Goal: Task Accomplishment & Management: Complete application form

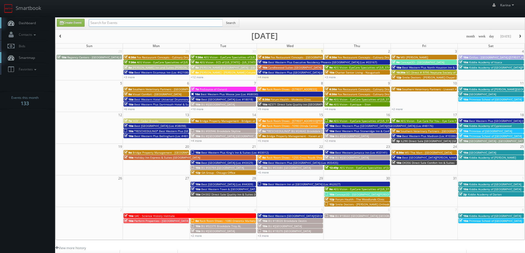
click at [142, 23] on input "text" at bounding box center [156, 23] width 134 height 8
type input "auburn"
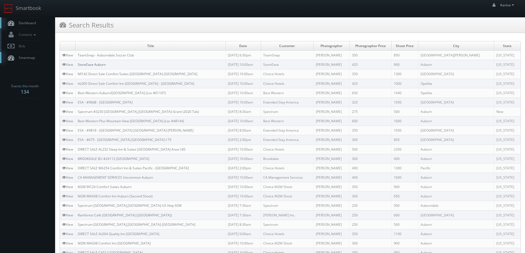
click at [97, 65] on link "StoreEase Auburn" at bounding box center [92, 64] width 28 height 5
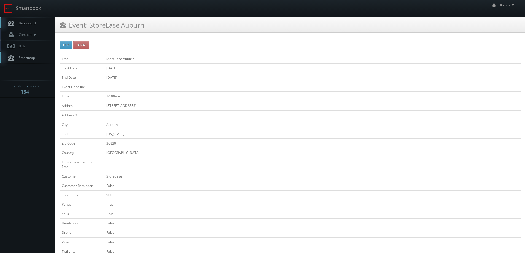
click at [37, 21] on link "Dashboard" at bounding box center [27, 22] width 55 height 11
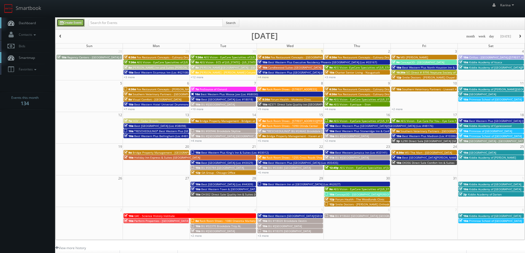
click at [72, 21] on link "Create Event" at bounding box center [71, 23] width 28 height 8
type input "10/01/2025"
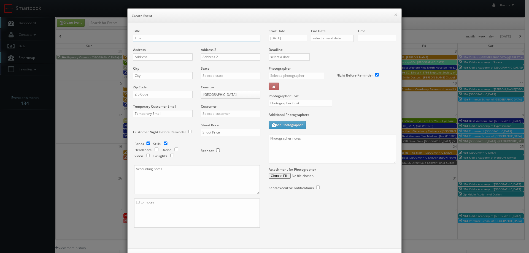
checkbox input "true"
type input "10:00am"
checkbox input "true"
click at [138, 38] on input "text" at bounding box center [196, 38] width 127 height 7
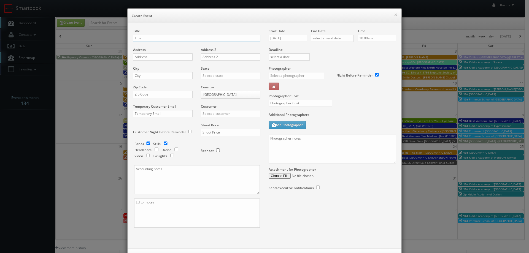
paste input "AEG Vision - EyeCare Specialties of Arizona – Advanced Eye Care Center"
type input "AEG Vision - EyeCare Specialties of Arizona – Advanced Eye Care Center"
click at [156, 56] on input "text" at bounding box center [162, 56] width 59 height 7
paste input "4025 W Bell Road Ste 10"
type input "4025 W Bell Road Ste 10"
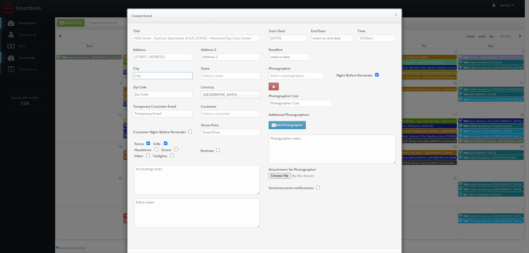
click at [161, 78] on input "text" at bounding box center [162, 75] width 59 height 7
type input "Phoenix"
click at [206, 74] on input "text" at bounding box center [230, 75] width 59 height 7
click at [214, 85] on div "[US_STATE]" at bounding box center [230, 84] width 59 height 9
type input "[US_STATE]"
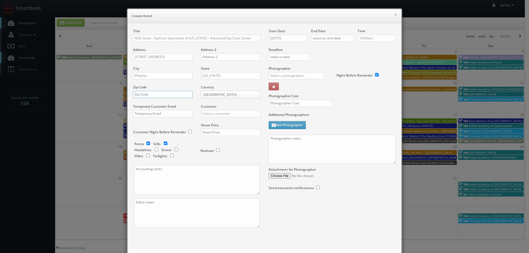
click at [152, 94] on input "text" at bounding box center [162, 94] width 59 height 7
paste input "85053"
type input "85053"
click at [211, 112] on input "text" at bounding box center [230, 113] width 59 height 7
click at [214, 123] on div "AEG Vision" at bounding box center [230, 122] width 59 height 9
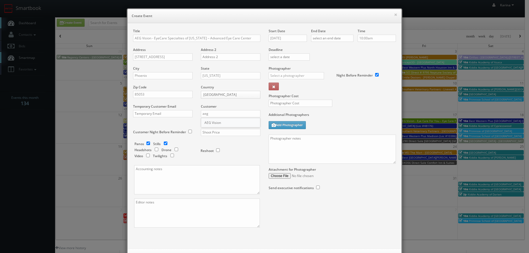
type input "AEG Vision"
click at [146, 144] on input "checkbox" at bounding box center [148, 144] width 8 height 4
checkbox input "false"
click at [153, 148] on input "checkbox" at bounding box center [156, 150] width 8 height 4
checkbox input "true"
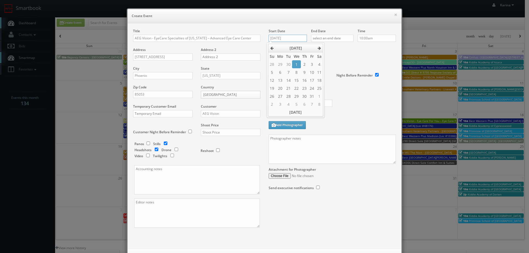
click at [278, 37] on input "10/01/2025" at bounding box center [288, 38] width 38 height 7
click at [304, 71] on td "9" at bounding box center [304, 72] width 7 height 8
type input "10/09/2025"
click at [330, 37] on input "text" at bounding box center [332, 38] width 42 height 7
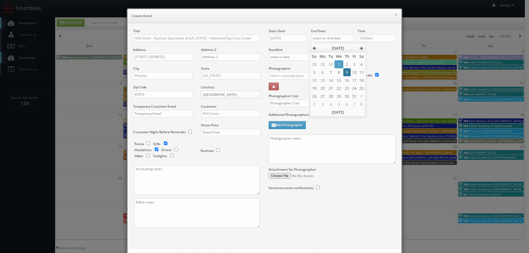
click at [344, 71] on td "9" at bounding box center [346, 72] width 7 height 8
type input "10/09/2025"
click at [370, 39] on input "10:00am" at bounding box center [376, 38] width 38 height 7
type input "12:30pm"
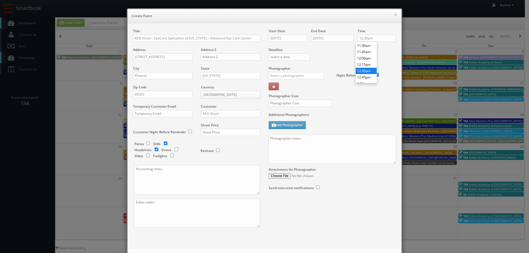
click at [367, 72] on li "12:30pm" at bounding box center [366, 71] width 21 height 6
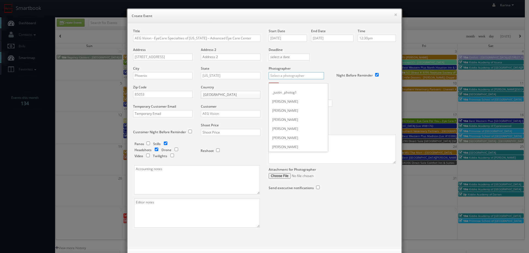
click at [295, 75] on input "text" at bounding box center [296, 75] width 55 height 7
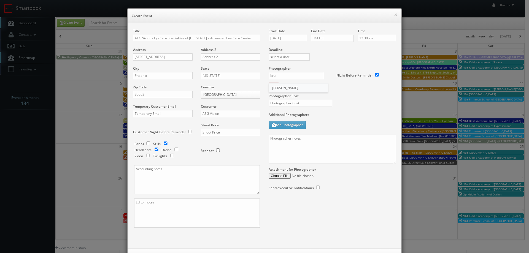
click at [285, 88] on div "Bruce Battoe" at bounding box center [298, 87] width 59 height 9
type input "Bruce Battoe"
click at [210, 135] on input "text" at bounding box center [230, 132] width 59 height 7
type input "600"
click at [284, 101] on input "text" at bounding box center [301, 103] width 64 height 7
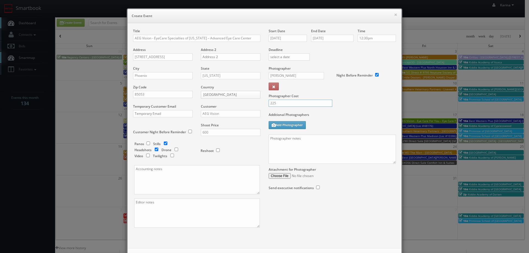
type input "225"
click at [282, 141] on textarea at bounding box center [332, 149] width 127 height 29
drag, startPoint x: 265, startPoint y: 138, endPoint x: 273, endPoint y: 139, distance: 8.0
paste textarea "The onsite contact will be ___________. Stills only. We need to deliver 5 still…"
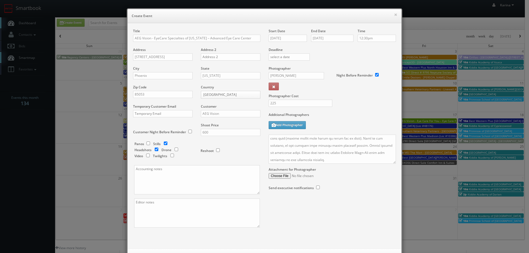
drag, startPoint x: 393, startPoint y: 165, endPoint x: 401, endPoint y: 172, distance: 10.7
click at [402, 175] on div "× Create Event Title AEG Vision - EyeCare Specialties of Arizona – Advanced Eye…" at bounding box center [264, 138] width 281 height 277
drag, startPoint x: 393, startPoint y: 164, endPoint x: 403, endPoint y: 178, distance: 17.6
click at [403, 178] on div "× Create Event Title AEG Vision - EyeCare Specialties of Arizona – Advanced Eye…" at bounding box center [264, 126] width 529 height 253
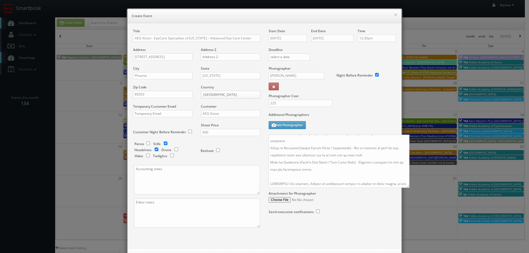
drag, startPoint x: 391, startPoint y: 161, endPoint x: 455, endPoint y: 264, distance: 121.3
click at [455, 253] on html "Smartbook Toggle Side Navigation Toggle Top Navigation Karina Karina Profile Lo…" at bounding box center [264, 176] width 529 height 353
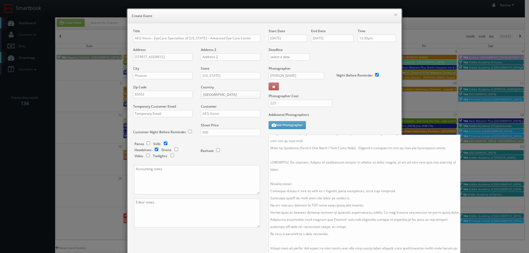
scroll to position [0, 0]
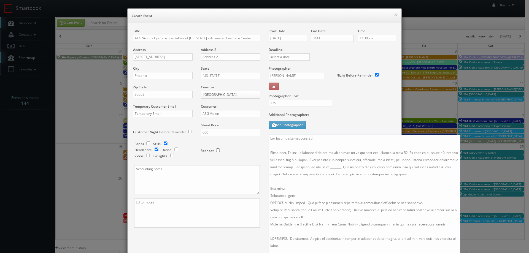
click at [324, 139] on textarea at bounding box center [365, 201] width 192 height 132
click at [314, 148] on textarea at bounding box center [365, 201] width 192 height 132
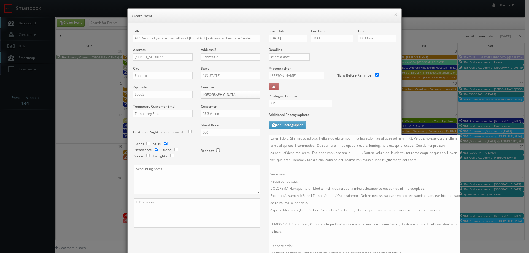
click at [355, 160] on textarea at bounding box center [365, 201] width 192 height 132
click at [344, 161] on textarea at bounding box center [365, 201] width 192 height 132
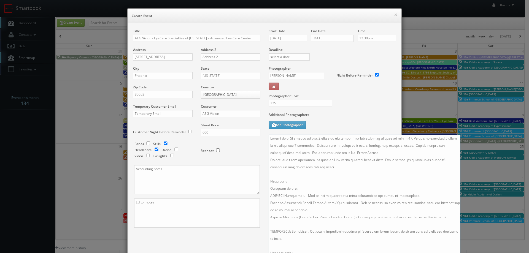
click at [269, 145] on textarea at bounding box center [365, 201] width 192 height 132
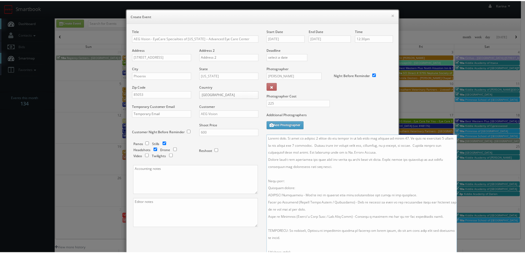
scroll to position [90, 0]
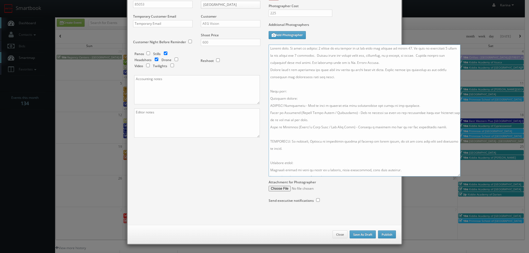
type textarea "Stills only. We need to deliver 5 stills to the client so we ask that you captu…"
click at [390, 235] on button "Publish" at bounding box center [387, 235] width 18 height 8
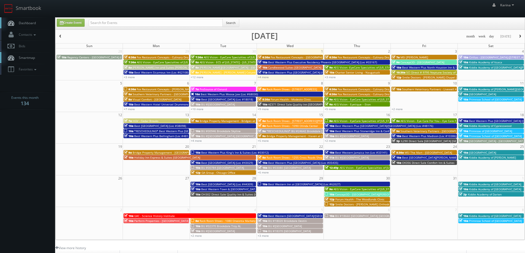
click at [34, 25] on span "Dashboard" at bounding box center [26, 23] width 20 height 5
click at [334, 109] on link "+5 more" at bounding box center [329, 109] width 11 height 4
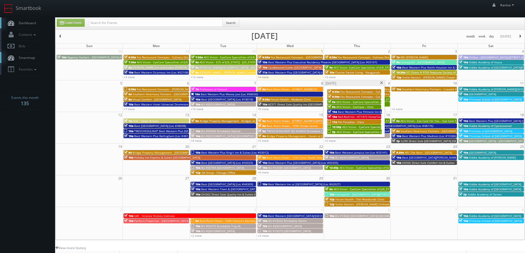
click at [356, 127] on span "AEG Vision - EyeCare Specialties of Arizona – Advanced Eye Care Center" at bounding box center [391, 127] width 99 height 4
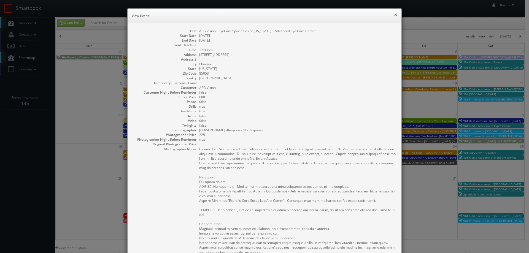
click at [394, 14] on button "×" at bounding box center [395, 15] width 3 height 4
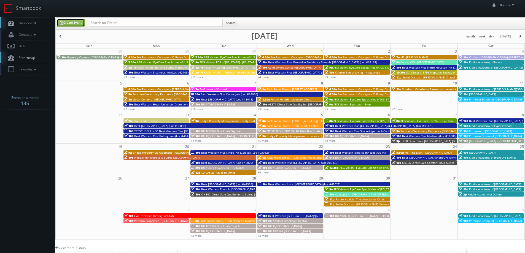
click at [82, 21] on link "Create Event" at bounding box center [71, 23] width 28 height 8
type input "10/01/2025"
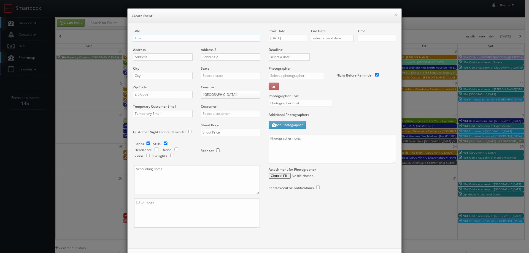
checkbox input "true"
type input "10:00am"
checkbox input "true"
paste input "Behler- Young"
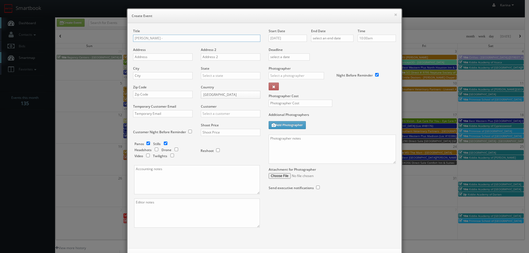
type input "Behler- Young -"
click at [148, 56] on input "text" at bounding box center [162, 56] width 59 height 7
paste input "Warren Branch"
type input "Warren Branch"
click at [159, 81] on div "City" at bounding box center [165, 75] width 64 height 19
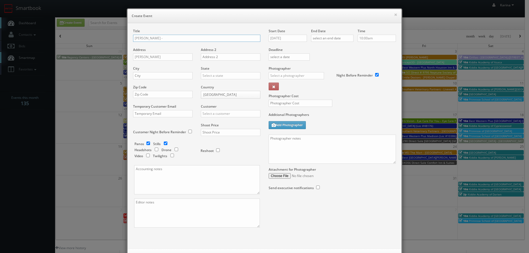
click at [166, 38] on input "Behler- Young -" at bounding box center [196, 38] width 127 height 7
paste input "Warren Branch"
type input "[PERSON_NAME] - [PERSON_NAME]"
click at [162, 53] on div "Address Warren Branch" at bounding box center [165, 56] width 64 height 19
click at [161, 58] on input "Warren Branch" at bounding box center [162, 56] width 59 height 7
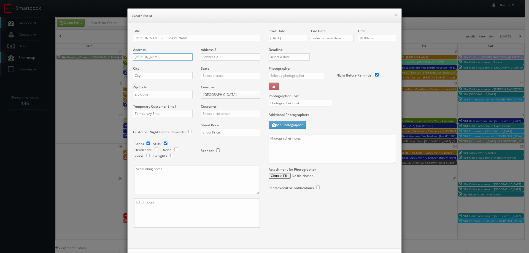
click at [161, 58] on input "Warren Branch" at bounding box center [162, 56] width 59 height 7
click at [144, 57] on input "text" at bounding box center [162, 56] width 59 height 7
paste input "26444 Groesbeck Hwy"
type input "26444 Groesbeck Hwy"
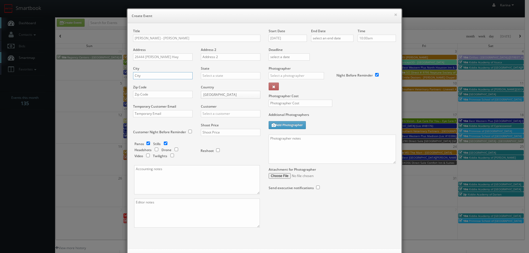
click at [154, 77] on input "text" at bounding box center [162, 75] width 59 height 7
paste input "Warren"
type input "Warren"
click at [206, 73] on input "text" at bounding box center [230, 75] width 59 height 7
click at [211, 83] on div "[US_STATE]" at bounding box center [230, 84] width 59 height 9
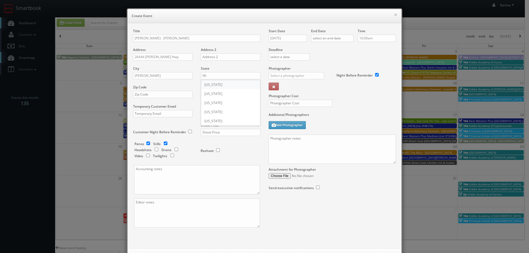
type input "[US_STATE]"
click at [145, 96] on input "text" at bounding box center [162, 94] width 59 height 7
type input "48089"
click at [211, 114] on input "text" at bounding box center [230, 113] width 59 height 7
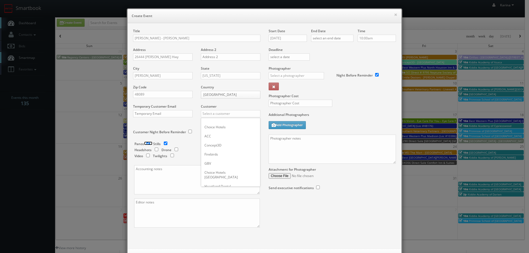
drag, startPoint x: 146, startPoint y: 142, endPoint x: 180, endPoint y: 138, distance: 34.3
click at [147, 142] on input "checkbox" at bounding box center [148, 144] width 8 height 4
checkbox input "false"
click at [214, 117] on input "text" at bounding box center [230, 113] width 59 height 7
click at [214, 161] on div "GBV" at bounding box center [230, 163] width 59 height 9
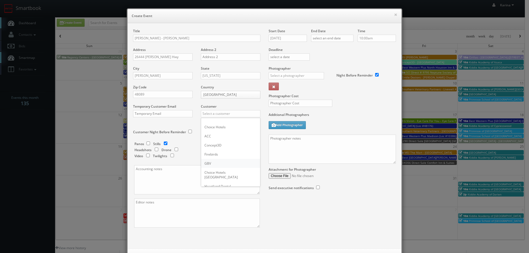
type input "GBV"
click at [217, 133] on input "text" at bounding box center [230, 132] width 59 height 7
type input "400"
click at [287, 39] on input "10/01/2025" at bounding box center [288, 38] width 38 height 7
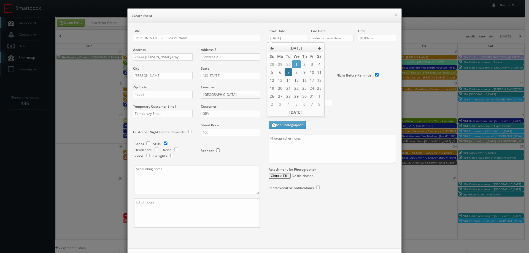
click at [288, 69] on td "7" at bounding box center [287, 72] width 7 height 8
type input "10/07/2025"
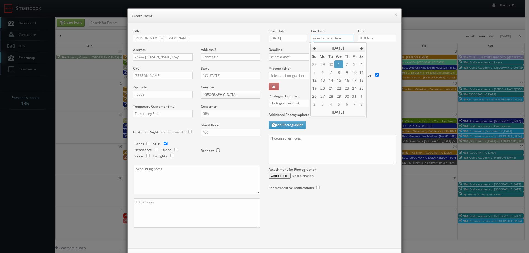
click at [322, 39] on input "text" at bounding box center [332, 38] width 42 height 7
click at [329, 71] on td "7" at bounding box center [330, 72] width 7 height 8
type input "10/07/2025"
click at [367, 40] on input "10:00am" at bounding box center [376, 38] width 38 height 7
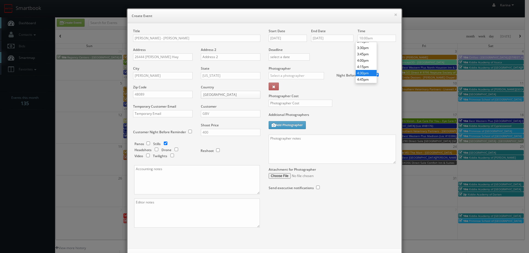
type input "4:30pm"
click at [366, 73] on li "4:30pm" at bounding box center [366, 73] width 21 height 6
click at [289, 76] on input "text" at bounding box center [296, 75] width 55 height 7
click at [289, 113] on div "Ryan Lines" at bounding box center [298, 115] width 59 height 9
type input "Ryan Lines"
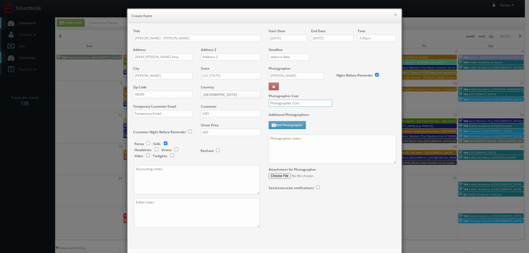
click at [279, 103] on input "text" at bounding box center [301, 103] width 64 height 7
type input "150"
click at [280, 139] on textarea at bounding box center [332, 149] width 127 height 29
click at [290, 144] on textarea "No on site contact" at bounding box center [332, 149] width 127 height 29
click at [288, 149] on textarea "No on site contact" at bounding box center [332, 149] width 127 height 29
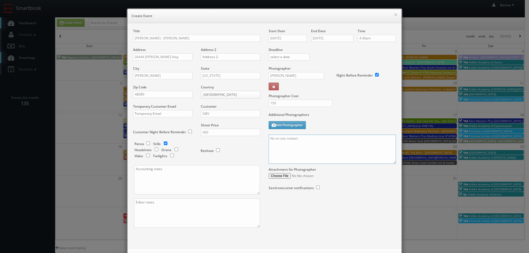
paste textarea "For stills: We need to deliver __ stills to the client so we ask that you take …"
drag, startPoint x: 281, startPoint y: 145, endPoint x: 264, endPoint y: 145, distance: 17.6
click at [264, 145] on div "Start Date 10/07/2025 End Date 10/07/2025 Time 4:30pm Deadline Photographer Rya…" at bounding box center [331, 115] width 135 height 173
drag, startPoint x: 301, startPoint y: 145, endPoint x: 315, endPoint y: 149, distance: 14.3
click at [302, 145] on textarea "No on site contact We need to deliver __ stills to the client so we ask that yo…" at bounding box center [332, 149] width 127 height 29
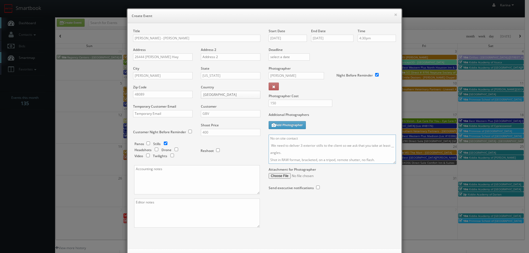
click at [391, 147] on textarea "No on site contact We need to deliver 3 exterior stills to the client so we ask…" at bounding box center [332, 149] width 127 height 29
click at [308, 156] on textarea "No on site contact We need to deliver 3 exterior stills to the client so we ask…" at bounding box center [332, 149] width 127 height 29
type textarea "No on site contact We need to deliver 3 exterior stills to the client so we ask…"
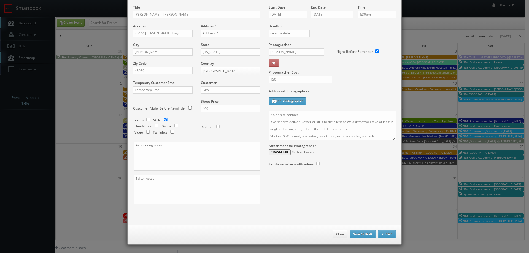
click at [377, 137] on textarea "No on site contact We need to deliver 3 exterior stills to the client so we ask…" at bounding box center [332, 125] width 127 height 29
drag, startPoint x: 377, startPoint y: 137, endPoint x: 252, endPoint y: 111, distance: 127.9
click at [252, 111] on div "Title Behler- Young - Warren Branch Address 26444 Groesbeck Hwy Address 2 City …" at bounding box center [264, 109] width 271 height 209
click at [386, 234] on button "Publish" at bounding box center [387, 234] width 18 height 8
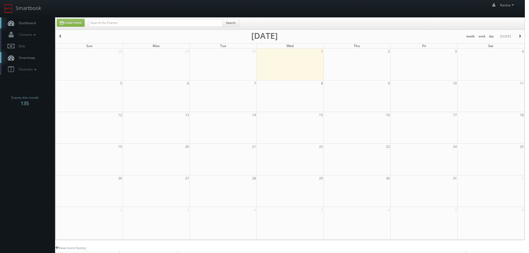
checkbox input "false"
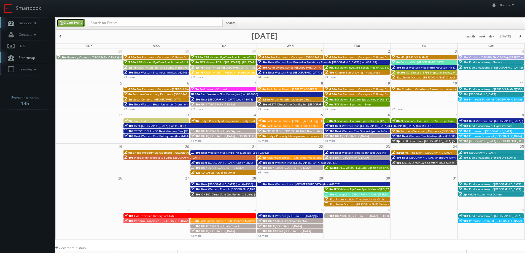
click at [74, 19] on link "Create Event" at bounding box center [71, 23] width 28 height 8
type input "10/01/2025"
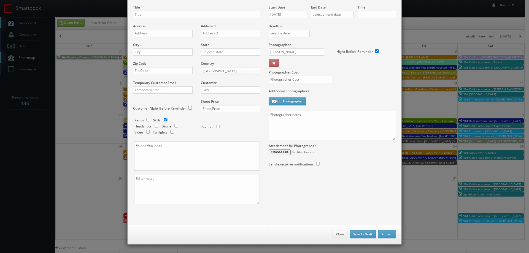
checkbox input "true"
type input "10:00am"
checkbox input "true"
click at [300, 120] on textarea at bounding box center [332, 125] width 127 height 29
paste textarea "No on site contact We need to deliver 3 exterior stills to the client so we ask…"
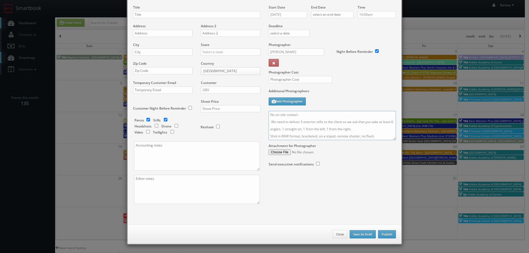
type textarea "No on site contact We need to deliver 3 exterior stills to the client so we ask…"
click at [144, 119] on input "checkbox" at bounding box center [148, 120] width 8 height 4
checkbox input "false"
click at [212, 110] on input "text" at bounding box center [230, 108] width 59 height 7
type input "400"
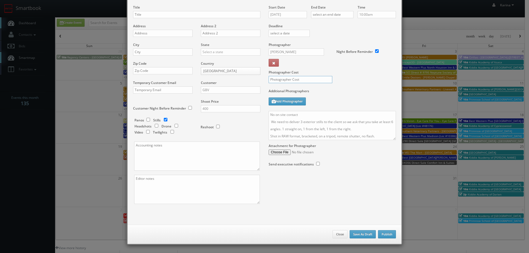
click at [286, 77] on input "text" at bounding box center [301, 79] width 64 height 7
type input "150"
click at [209, 91] on input "GBV" at bounding box center [230, 89] width 59 height 7
click at [213, 142] on div "GBV" at bounding box center [230, 139] width 59 height 9
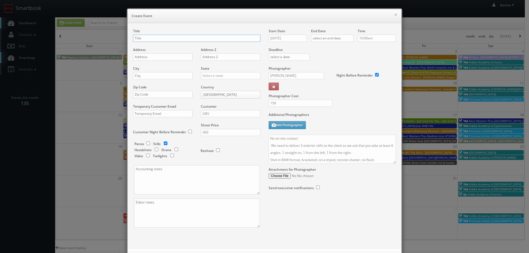
click at [156, 39] on input "text" at bounding box center [196, 38] width 127 height 7
click at [152, 39] on input "text" at bounding box center [196, 38] width 127 height 7
paste input "Behler- Young"
type input "[PERSON_NAME] - [PERSON_NAME]"
click at [140, 59] on input "text" at bounding box center [162, 56] width 59 height 7
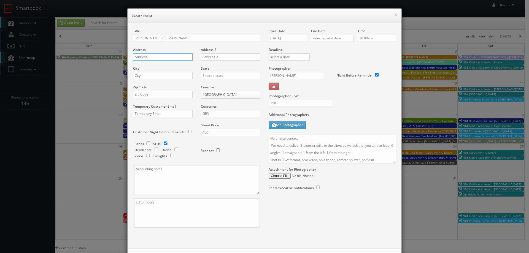
paste input "13301 Huron Dr"
type input "13301 Huron Dr"
click at [140, 74] on input "text" at bounding box center [162, 75] width 59 height 7
type input "Taylor"
click at [213, 86] on div "[US_STATE]" at bounding box center [230, 84] width 59 height 9
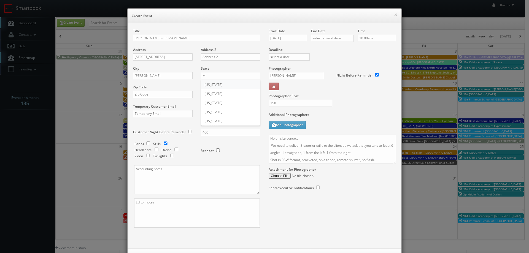
type input "[US_STATE]"
click at [160, 99] on div "Zip Code" at bounding box center [165, 94] width 64 height 19
click at [158, 96] on input "text" at bounding box center [162, 94] width 59 height 7
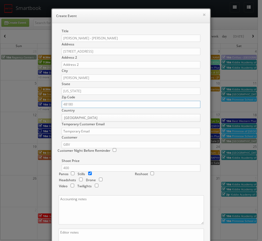
type input "48180"
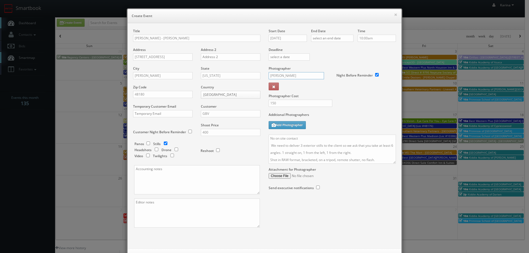
click at [284, 77] on input "[PERSON_NAME]" at bounding box center [296, 75] width 55 height 7
click at [292, 121] on div "[PERSON_NAME]" at bounding box center [298, 124] width 59 height 9
type input "[PERSON_NAME]"
click at [289, 38] on input "10/01/2025" at bounding box center [288, 38] width 38 height 7
click at [297, 75] on td "8" at bounding box center [296, 72] width 9 height 8
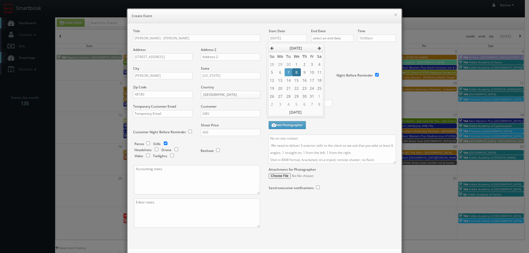
type input "[DATE]"
click at [317, 40] on input "text" at bounding box center [332, 38] width 42 height 7
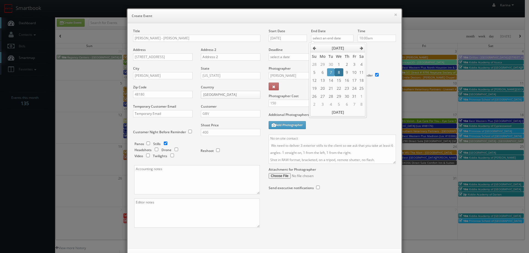
click at [336, 71] on td "8" at bounding box center [338, 72] width 9 height 8
type input "[DATE]"
click at [368, 38] on input "10:00am" at bounding box center [376, 38] width 38 height 7
type input "4:30pm"
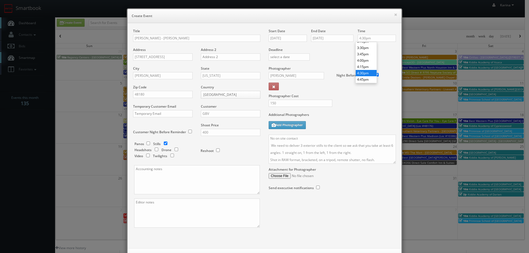
click at [363, 71] on li "4:30pm" at bounding box center [366, 73] width 21 height 6
drag, startPoint x: 377, startPoint y: 161, endPoint x: 262, endPoint y: 139, distance: 116.8
click at [264, 139] on div "Start Date 10/08/2025 End Date 10/08/2025 Time 4:30pm Deadline Photographer Rya…" at bounding box center [331, 115] width 135 height 173
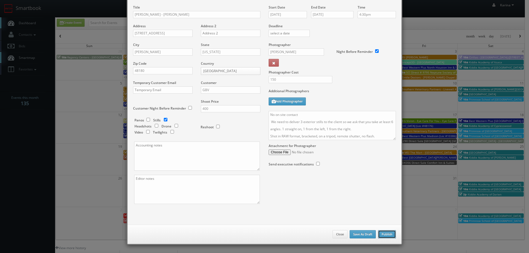
click at [385, 232] on button "Publish" at bounding box center [387, 234] width 18 height 8
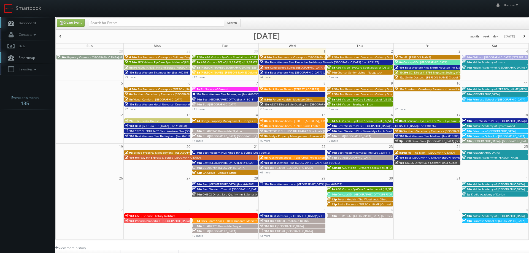
checkbox input "false"
click at [75, 24] on link "Create Event" at bounding box center [71, 23] width 28 height 8
type input "10/01/2025"
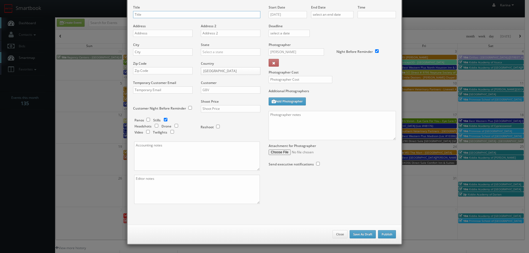
checkbox input "true"
type input "10:00am"
checkbox input "true"
click at [284, 117] on textarea at bounding box center [332, 125] width 127 height 29
paste textarea "No on site contact We need to deliver 3 exterior stills to the client so we ask…"
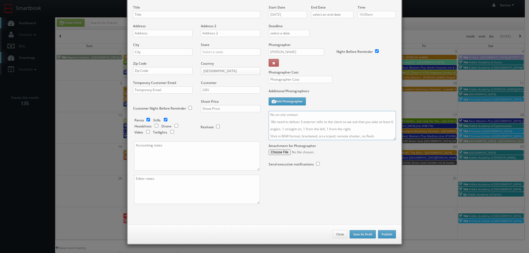
scroll to position [0, 0]
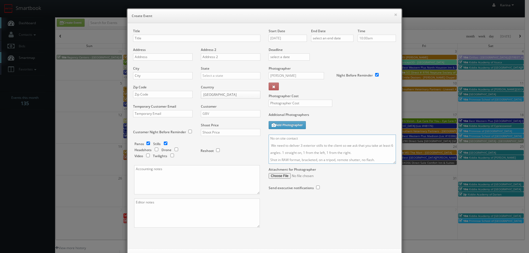
type textarea "No on site contact We need to deliver 3 exterior stills to the client so we ask…"
click at [150, 37] on input "text" at bounding box center [196, 38] width 127 height 7
paste input "Behler- Young"
type input "[PERSON_NAME] - Macomb Branch"
click at [143, 57] on input "text" at bounding box center [162, 56] width 59 height 7
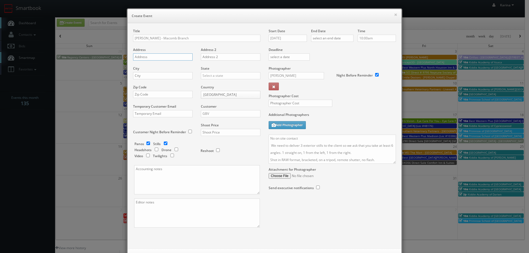
paste input "51460 Regency Center Dr"
type input "51460 Regency Center Dr"
click at [153, 77] on input "text" at bounding box center [162, 75] width 59 height 7
type input "Macomb"
click at [211, 85] on div "[US_STATE]" at bounding box center [230, 84] width 59 height 9
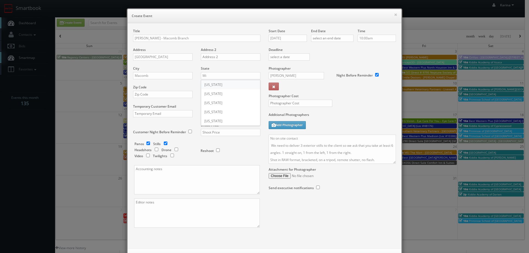
type input "[US_STATE]"
click at [165, 97] on input "text" at bounding box center [162, 94] width 59 height 7
type input "48042"
click at [214, 114] on input "GBV" at bounding box center [230, 113] width 59 height 7
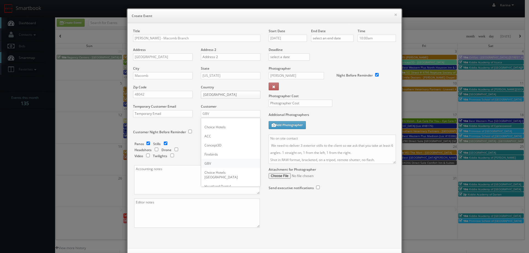
click at [209, 164] on div "GBV" at bounding box center [230, 163] width 59 height 9
click at [145, 143] on input "checkbox" at bounding box center [148, 144] width 8 height 4
checkbox input "false"
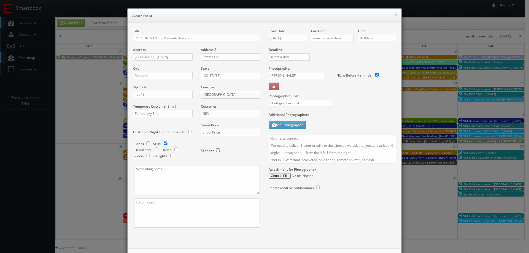
click at [228, 135] on input "text" at bounding box center [230, 132] width 59 height 7
type input "400"
click at [289, 36] on input "10/01/2025" at bounding box center [288, 38] width 38 height 7
click at [290, 70] on td "7" at bounding box center [287, 72] width 7 height 8
type input "10/07/2025"
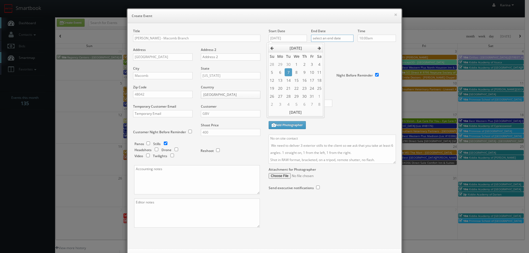
click at [321, 40] on input "text" at bounding box center [332, 38] width 42 height 7
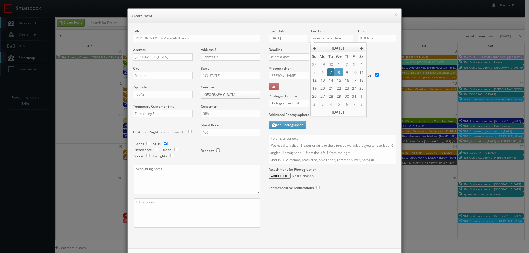
click at [329, 73] on td "7" at bounding box center [330, 72] width 7 height 8
type input "10/07/2025"
click at [361, 39] on input "10:00am" at bounding box center [376, 38] width 38 height 7
type input "5:00pm"
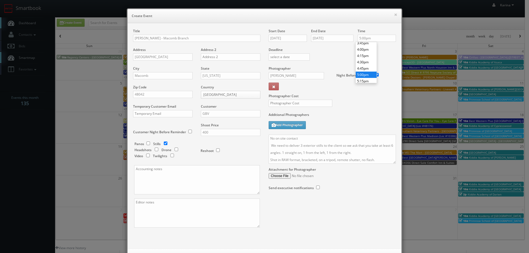
click at [367, 75] on li "5:00pm" at bounding box center [366, 75] width 21 height 6
click at [285, 77] on input "Ryan Lines" at bounding box center [296, 75] width 55 height 7
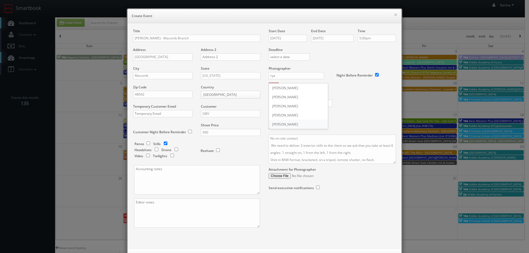
click at [277, 125] on div "Ryan Lines" at bounding box center [298, 124] width 59 height 9
type input "Ryan Lines"
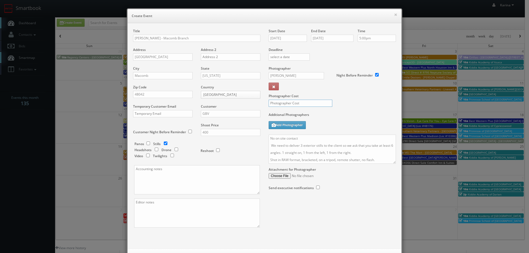
click at [284, 103] on input "text" at bounding box center [301, 103] width 64 height 7
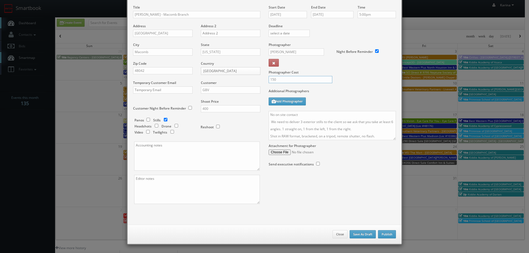
scroll to position [0, 0]
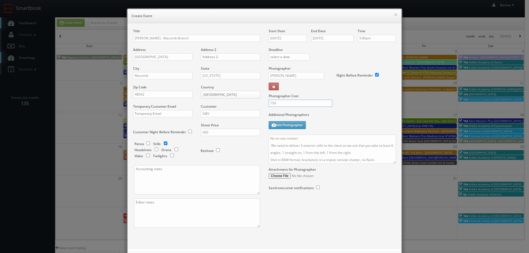
type input "150"
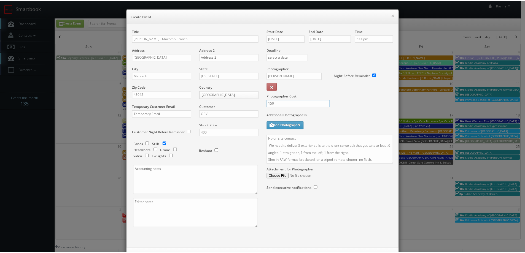
scroll to position [24, 0]
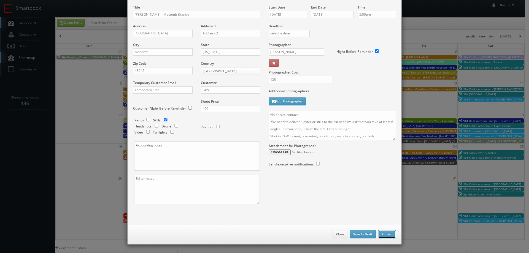
click at [381, 235] on button "Publish" at bounding box center [387, 234] width 18 height 8
click at [382, 233] on button "Publish" at bounding box center [387, 234] width 18 height 8
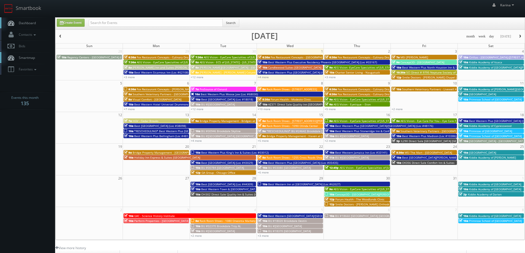
click at [33, 23] on span "Dashboard" at bounding box center [26, 23] width 20 height 5
click at [292, 90] on span "Rack Room Shoes - [STREET_ADDRESS]" at bounding box center [291, 89] width 50 height 4
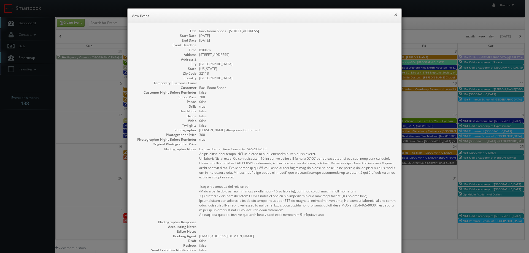
click at [394, 16] on button "×" at bounding box center [395, 15] width 3 height 4
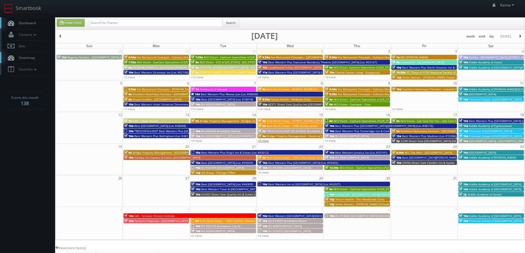
click at [266, 141] on link "+5 more" at bounding box center [263, 141] width 11 height 4
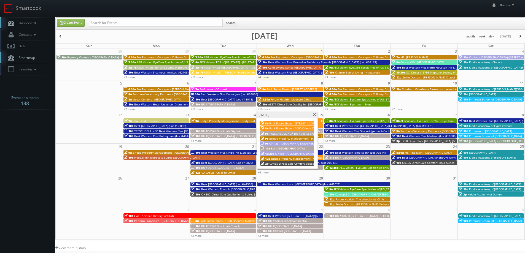
click at [314, 115] on span at bounding box center [315, 114] width 4 height 3
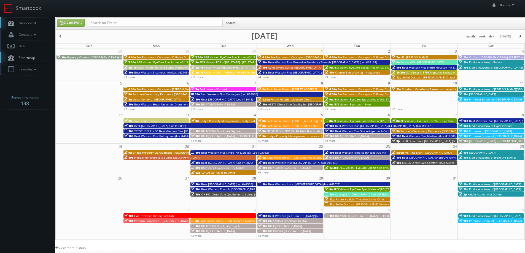
click at [270, 156] on span "Rack Room Shoes - 1255 Cross Roads Shopping Center" at bounding box center [302, 158] width 72 height 4
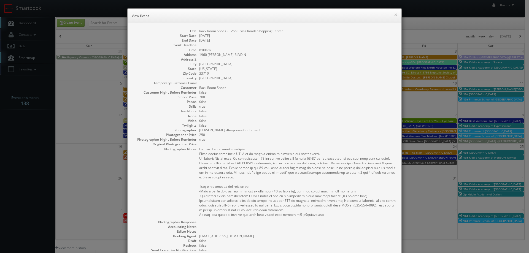
click at [300, 125] on dd "false" at bounding box center [297, 125] width 197 height 5
click at [395, 15] on button "×" at bounding box center [395, 15] width 3 height 4
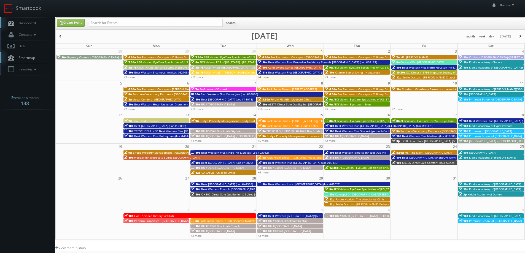
click at [303, 126] on span "Rack Room Shoes - 1090 Olinda Center" at bounding box center [292, 126] width 52 height 4
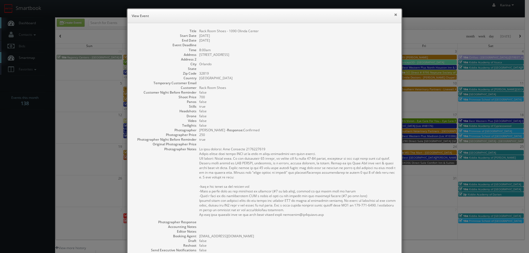
click at [394, 15] on button "×" at bounding box center [395, 15] width 3 height 4
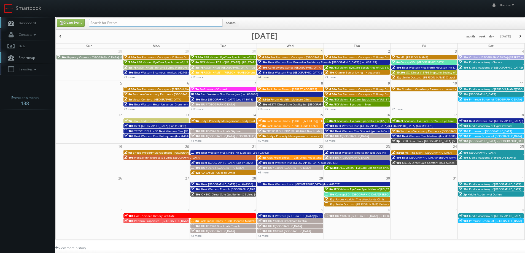
click at [132, 22] on input "text" at bounding box center [156, 23] width 134 height 8
type input "andy wingnerd"
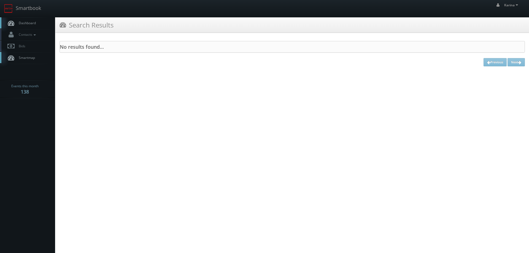
click at [29, 24] on span "Dashboard" at bounding box center [26, 23] width 20 height 5
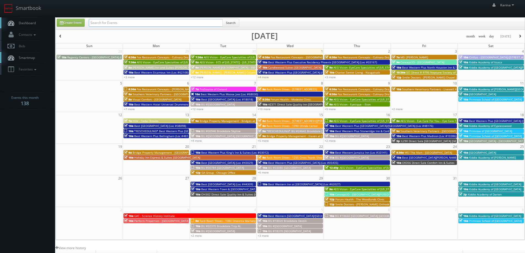
click at [114, 25] on input "text" at bounding box center [156, 23] width 134 height 8
type input "[PERSON_NAME]"
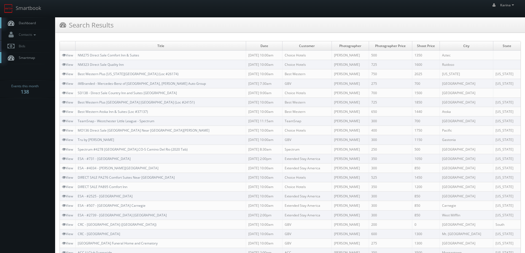
click at [32, 25] on span "Dashboard" at bounding box center [26, 23] width 20 height 5
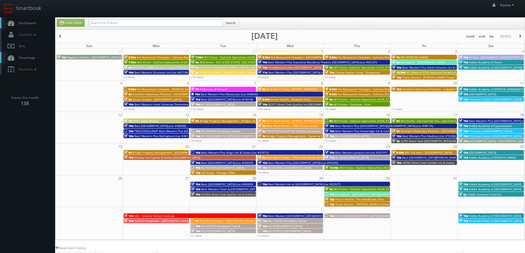
drag, startPoint x: 153, startPoint y: 23, endPoint x: 159, endPoint y: 23, distance: 6.1
click at [153, 23] on input "text" at bounding box center [156, 23] width 134 height 8
click at [105, 11] on div "Karina [PERSON_NAME] Profile Logout" at bounding box center [262, 8] width 525 height 17
click at [105, 22] on input "text" at bounding box center [156, 23] width 134 height 8
type input "wingered"
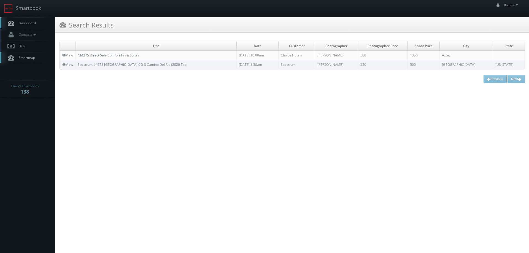
click at [109, 56] on link "NM275 Direct Sale Comfort Inn & Suites" at bounding box center [108, 55] width 61 height 5
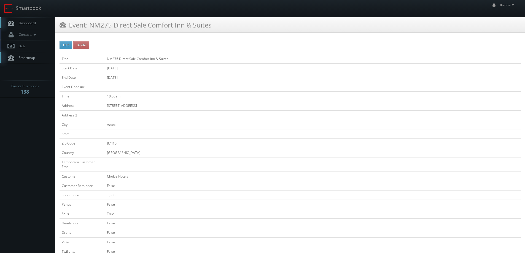
click at [22, 26] on link "Dashboard" at bounding box center [27, 22] width 55 height 11
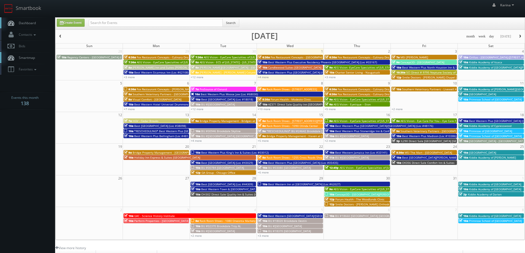
click at [26, 23] on span "Dashboard" at bounding box center [26, 23] width 20 height 5
click at [37, 23] on link "Dashboard" at bounding box center [27, 22] width 55 height 11
click at [26, 25] on span "Dashboard" at bounding box center [26, 23] width 20 height 5
click at [35, 23] on span "Dashboard" at bounding box center [26, 23] width 20 height 5
click at [214, 94] on span "Best Western Plus Moose Jaw (Loc #68030)" at bounding box center [228, 94] width 57 height 4
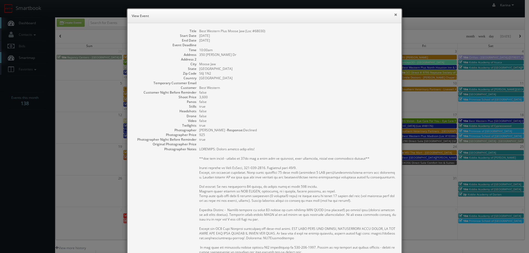
click at [395, 15] on button "×" at bounding box center [395, 15] width 3 height 4
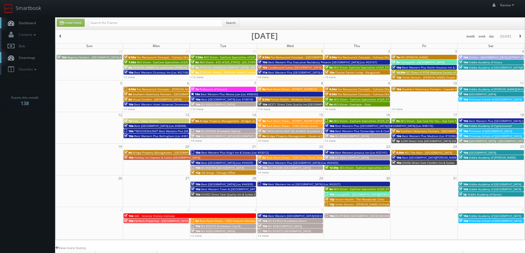
click at [300, 90] on span "Rack Room Shoes - [STREET_ADDRESS]" at bounding box center [291, 89] width 50 height 4
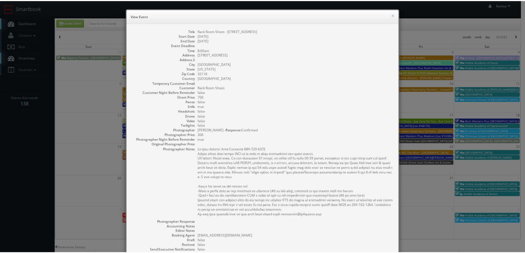
scroll to position [81, 0]
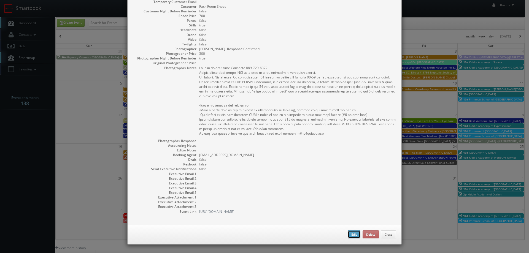
click at [348, 234] on button "Edit" at bounding box center [354, 235] width 13 height 8
type input "Rack Room Shoes - [STREET_ADDRESS]"
type input "2651 N. ATLANTIC AVE"
type input "Daytona Beach"
type input "32118"
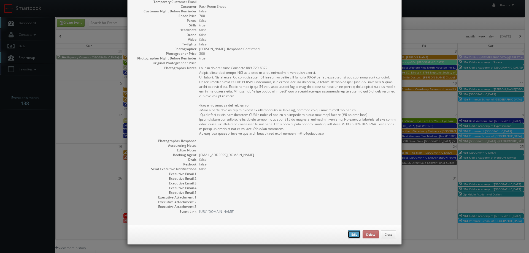
type input "700"
checkbox input "true"
type input "10/08/2025"
type input "8:00am"
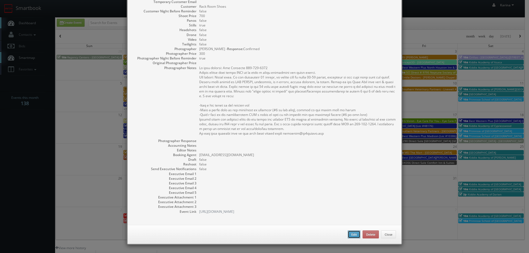
checkbox input "true"
type textarea "On site contact: Bob Corcoran 704-905-6056 Please upload this shoot ASAP as we …"
select select "[US_STATE]"
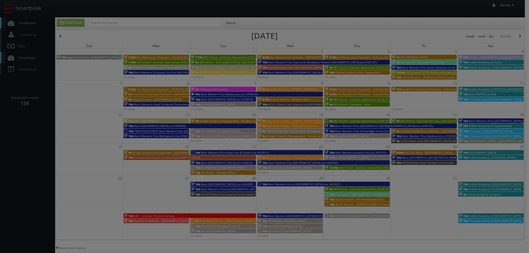
type input "300"
select select "fake123rackroom@mg.cs3calendar.com"
select select "tonybrucecat@gmail.com"
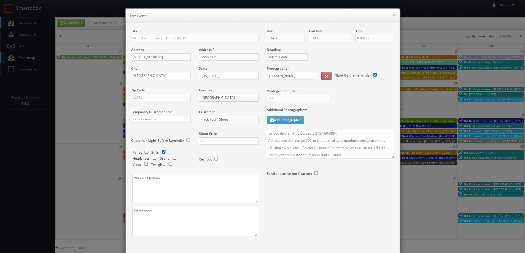
click at [267, 133] on textarea at bounding box center [330, 144] width 127 height 29
drag, startPoint x: 361, startPoint y: 132, endPoint x: 305, endPoint y: 131, distance: 55.1
click at [305, 131] on textarea at bounding box center [330, 144] width 127 height 29
paste textarea ""407-924-1092 706-714-6261 ""
click at [307, 134] on textarea at bounding box center [330, 144] width 127 height 29
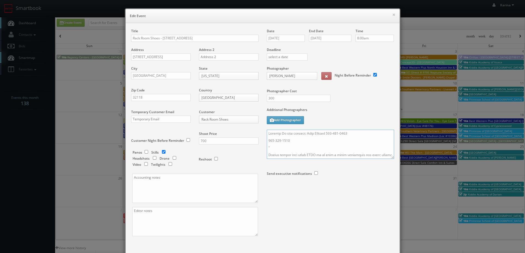
click at [270, 146] on textarea at bounding box center [330, 144] width 127 height 29
click at [267, 141] on textarea at bounding box center [330, 144] width 127 height 29
drag, startPoint x: 281, startPoint y: 142, endPoint x: 290, endPoint y: 144, distance: 8.8
click at [284, 143] on textarea at bounding box center [330, 144] width 127 height 29
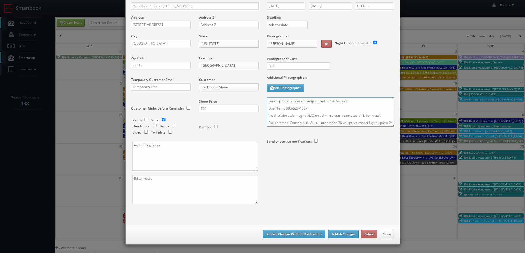
scroll to position [55, 0]
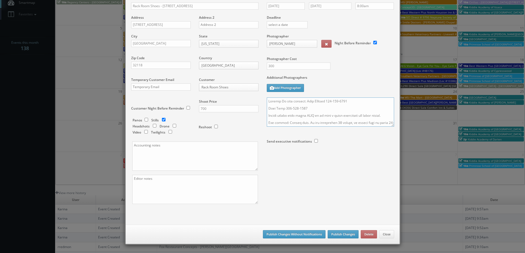
type textarea "Updated On site contact: Mike McGrath 407-924-1092 Mike Japp 706-714-6261 Pleas…"
click at [343, 235] on button "Publish Changes" at bounding box center [342, 234] width 31 height 8
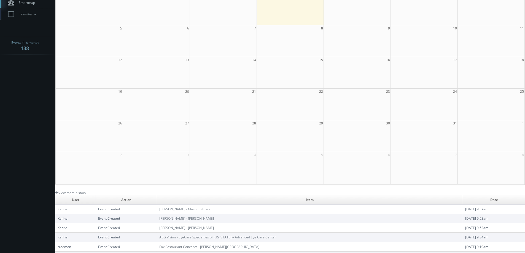
scroll to position [0, 0]
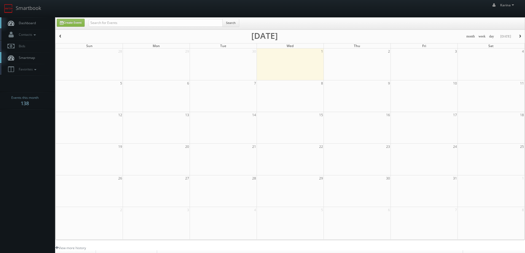
click at [23, 17] on link "Dashboard" at bounding box center [27, 22] width 55 height 11
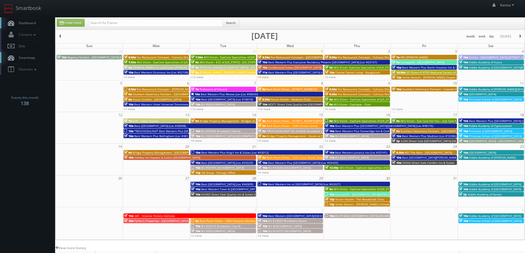
click at [27, 23] on span "Dashboard" at bounding box center [26, 23] width 20 height 5
click at [14, 20] on icon at bounding box center [11, 23] width 8 height 7
click at [490, 94] on span "[GEOGRAPHIC_DATA]" at bounding box center [482, 94] width 27 height 4
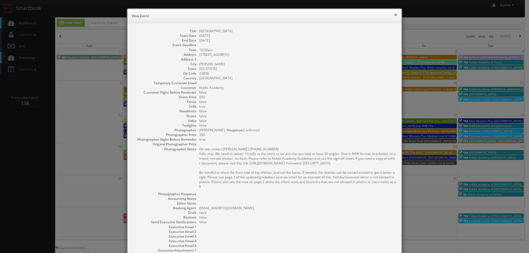
click at [394, 14] on button "×" at bounding box center [395, 15] width 3 height 4
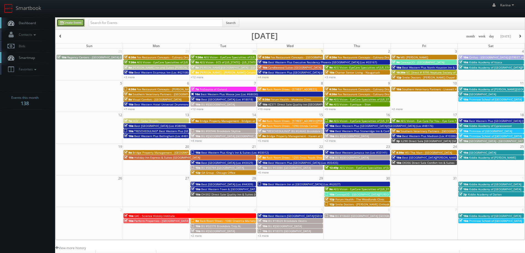
click at [74, 20] on link "Create Event" at bounding box center [71, 23] width 28 height 8
type input "10/01/2025"
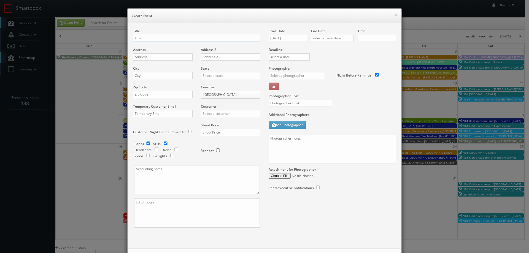
checkbox input "true"
type input "10:00am"
checkbox input "true"
click at [140, 36] on input "text" at bounding box center [196, 38] width 127 height 7
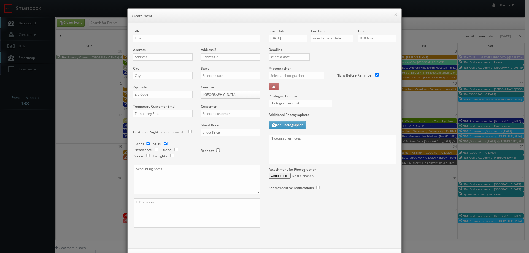
paste input "[GEOGRAPHIC_DATA] on [GEOGRAPHIC_DATA] - Nocatee"
type input "[GEOGRAPHIC_DATA] on [GEOGRAPHIC_DATA] - Nocatee"
click at [211, 112] on input "text" at bounding box center [230, 113] width 59 height 7
click at [212, 124] on div "Primrose Schools" at bounding box center [230, 122] width 59 height 9
type input "Primrose Schools"
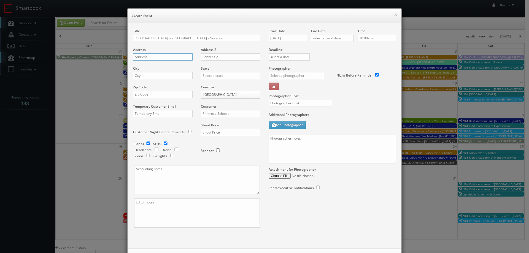
click at [157, 58] on input "text" at bounding box center [162, 56] width 59 height 7
click at [160, 57] on input "text" at bounding box center [162, 56] width 59 height 7
paste input "785 Crosswater Pkwy"
type input "785 Crosswater Pkwy"
click at [159, 77] on input "text" at bounding box center [162, 75] width 59 height 7
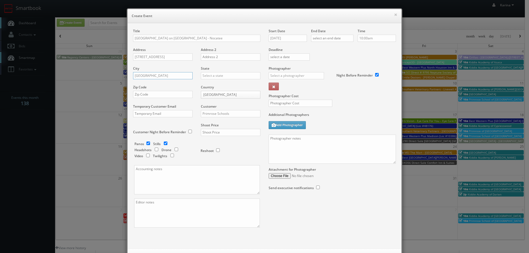
type input "Ponte Vedra Beach"
click at [211, 101] on div "[US_STATE]" at bounding box center [230, 102] width 59 height 9
type input "[US_STATE]"
click at [145, 95] on input "text" at bounding box center [162, 94] width 59 height 7
type input "32081"
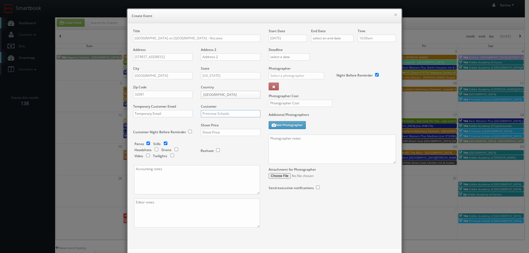
click at [221, 114] on input "Primrose Schools" at bounding box center [230, 113] width 59 height 7
click at [223, 122] on div "Primrose Schools" at bounding box center [230, 122] width 59 height 9
click at [218, 133] on input "text" at bounding box center [230, 132] width 59 height 7
type input "1,200"
click at [181, 180] on textarea at bounding box center [197, 179] width 126 height 29
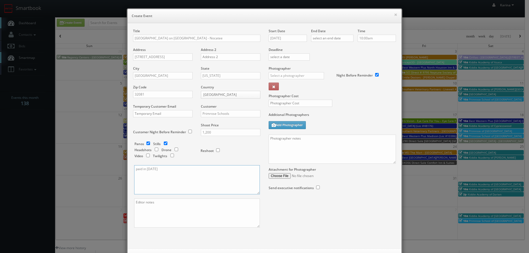
type textarea "paid in Feb 2025"
click at [285, 36] on input "10/01/2025" at bounding box center [288, 38] width 38 height 7
click at [317, 71] on td "11" at bounding box center [319, 72] width 7 height 8
type input "10/11/2025"
click at [323, 38] on input "text" at bounding box center [332, 38] width 42 height 7
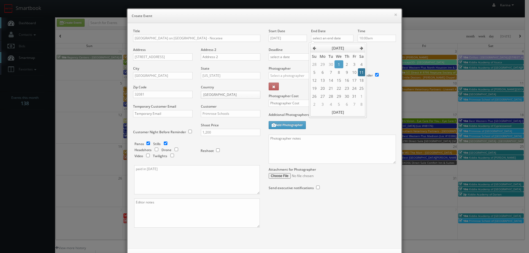
click at [360, 72] on td "11" at bounding box center [361, 72] width 7 height 8
type input "10/11/2025"
click at [368, 34] on div "Time 10:00am" at bounding box center [374, 38] width 42 height 19
click at [370, 37] on input "10:00am" at bounding box center [376, 38] width 38 height 7
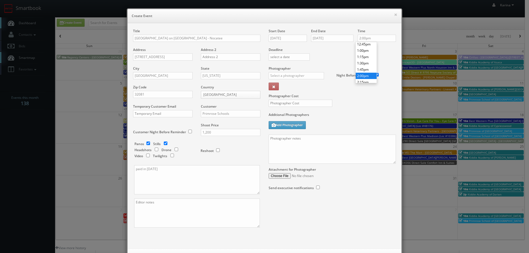
click at [362, 75] on li "2:00pm" at bounding box center [366, 76] width 21 height 6
click at [360, 38] on input "2:00pm" at bounding box center [376, 38] width 38 height 7
type input "10:00am"
click at [367, 50] on li "10:00am" at bounding box center [366, 49] width 21 height 6
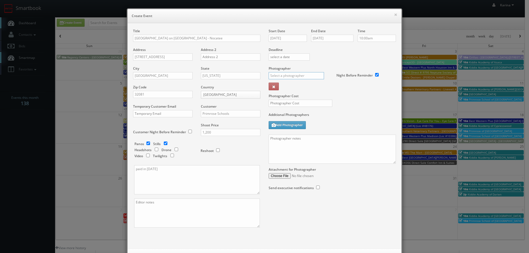
click at [280, 74] on input "text" at bounding box center [296, 75] width 55 height 7
click at [283, 99] on div "Tony Catalano" at bounding box center [298, 97] width 59 height 9
type input "Tony Catalano"
click at [286, 105] on input "text" at bounding box center [301, 103] width 64 height 7
type input "350"
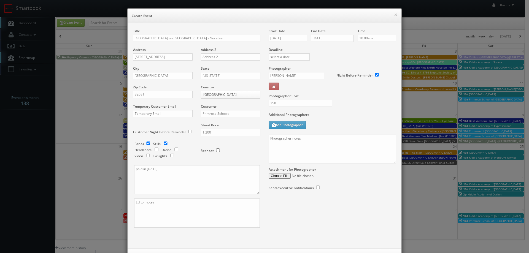
click at [344, 113] on label "Additional Photographers" at bounding box center [332, 115] width 127 height 7
click at [296, 146] on textarea at bounding box center [332, 149] width 127 height 29
paste textarea "We need to deliver 10 stills and a virtual tour. For stills: We need to deliver…"
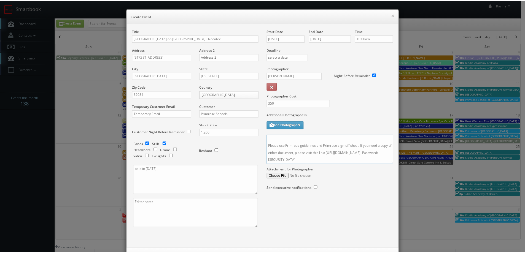
scroll to position [24, 0]
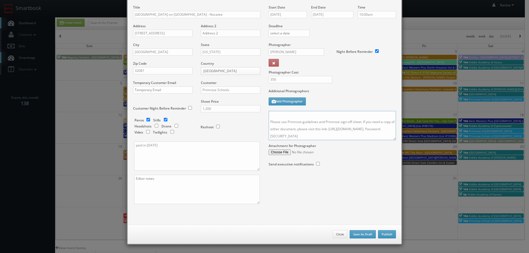
type textarea "We need to deliver 10 stills and a virtual tour. For stills: We need to deliver…"
click at [384, 237] on button "Publish" at bounding box center [387, 234] width 18 height 8
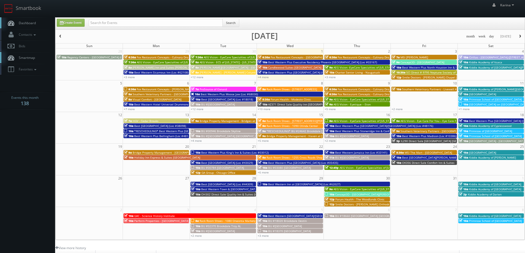
click at [20, 21] on span "Dashboard" at bounding box center [26, 23] width 20 height 5
click at [27, 22] on span "Dashboard" at bounding box center [26, 23] width 20 height 5
click at [32, 22] on span "Dashboard" at bounding box center [26, 23] width 20 height 5
click at [266, 77] on link "+4 more" at bounding box center [263, 77] width 11 height 4
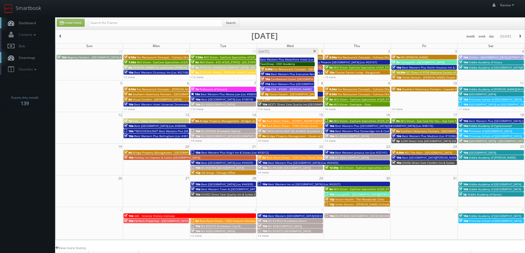
click at [314, 51] on span at bounding box center [315, 51] width 4 height 3
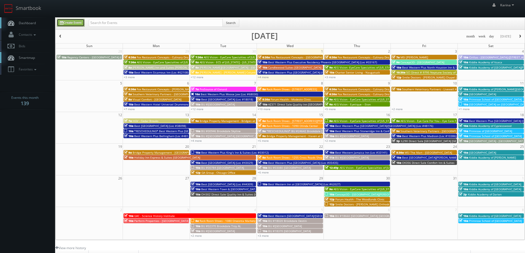
click at [74, 24] on link "Create Event" at bounding box center [71, 23] width 28 height 8
type input "10/01/2025"
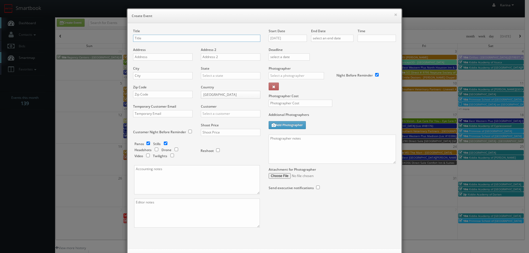
checkbox input "true"
type input "10:00am"
checkbox input "true"
click at [147, 39] on input "text" at bounding box center [196, 38] width 127 height 7
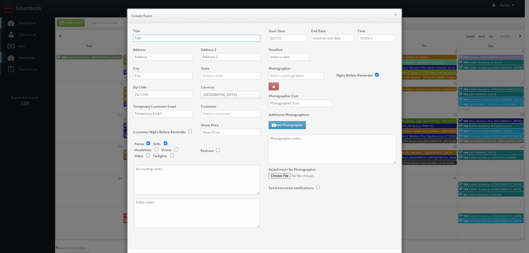
paste input "Behler - Young"
click at [146, 37] on input "Behler - Young" at bounding box center [196, 38] width 127 height 7
click at [159, 39] on input "Behler - Young" at bounding box center [196, 38] width 127 height 7
paste input "Comstock Park Branch"
type input "Behler - Young - Comstock Park Branch"
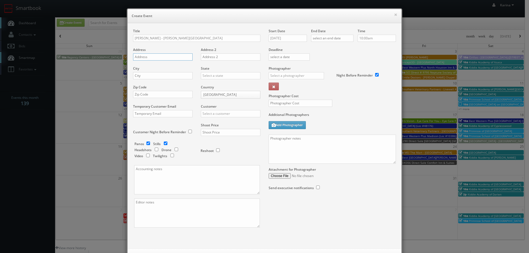
click at [162, 60] on input "text" at bounding box center [162, 56] width 59 height 7
paste input "320 Dodge St. NE, Suite D"
type input "320 Dodge St. NE, Suite D"
click at [151, 78] on input "text" at bounding box center [162, 75] width 59 height 7
paste input "Comstock Park"
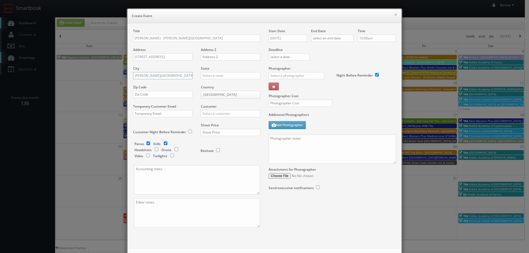
type input "Comstock Park"
click at [221, 75] on input "text" at bounding box center [230, 75] width 59 height 7
click at [208, 86] on div "[US_STATE]" at bounding box center [230, 84] width 59 height 9
type input "[US_STATE]"
click at [150, 97] on input "text" at bounding box center [162, 94] width 59 height 7
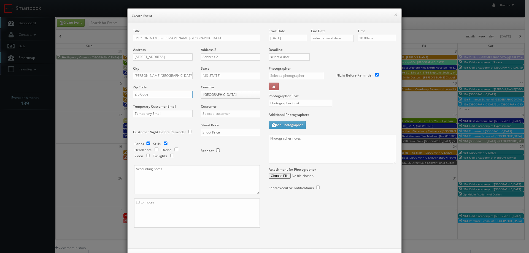
paste input "49321"
type input "49321"
click at [213, 93] on body "Smartbook Toggle Side Navigation Toggle Top Navigation Karina Karina Profile Lo…" at bounding box center [262, 176] width 525 height 353
click at [212, 115] on input "text" at bounding box center [230, 113] width 59 height 7
click at [209, 163] on div "GBV" at bounding box center [230, 163] width 59 height 9
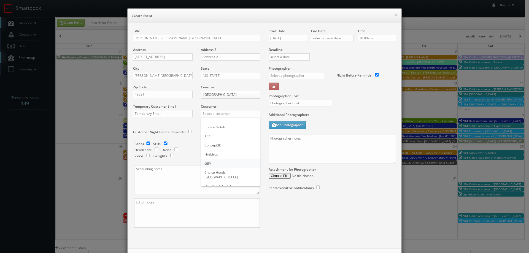
type input "GBV"
click at [217, 131] on input "text" at bounding box center [230, 132] width 59 height 7
type input "400"
click at [145, 142] on input "checkbox" at bounding box center [148, 144] width 8 height 4
checkbox input "false"
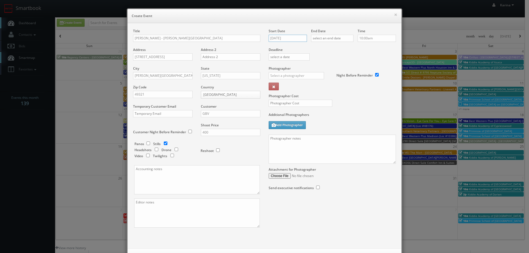
click at [286, 37] on input "10/01/2025" at bounding box center [288, 38] width 38 height 7
click at [305, 70] on td "9" at bounding box center [304, 72] width 7 height 8
type input "10/09/2025"
click at [319, 39] on input "text" at bounding box center [332, 38] width 42 height 7
click at [346, 70] on td "9" at bounding box center [346, 72] width 7 height 8
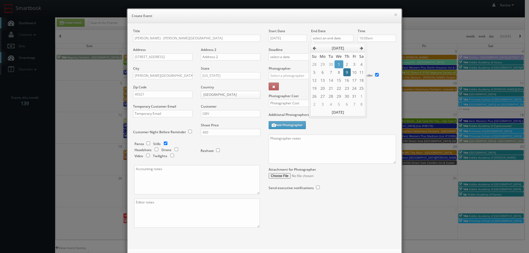
type input "10/09/2025"
click at [373, 40] on input "10:00am" at bounding box center [376, 38] width 38 height 7
click at [363, 69] on li "10:00am" at bounding box center [366, 70] width 21 height 6
click at [285, 74] on input "text" at bounding box center [296, 75] width 55 height 7
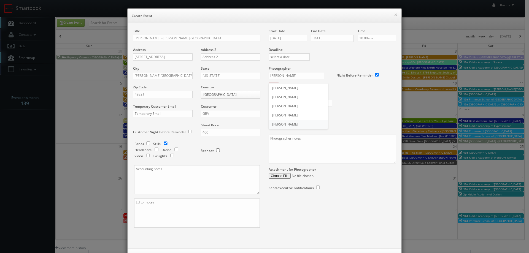
click at [286, 126] on div "David Sparks" at bounding box center [298, 124] width 59 height 9
type input "David Sparks"
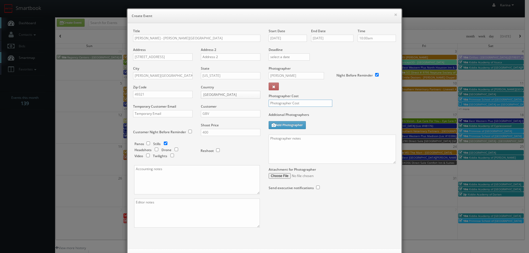
click at [278, 102] on input "text" at bounding box center [301, 103] width 64 height 7
type input "150"
click at [287, 147] on textarea at bounding box center [332, 149] width 127 height 29
paste textarea "No on site contact We need to deliver 3 exterior stills to the client so we ask…"
click at [300, 139] on textarea "No on site contact We need to deliver 3 exterior stills to the client so we ask…" at bounding box center [332, 149] width 127 height 29
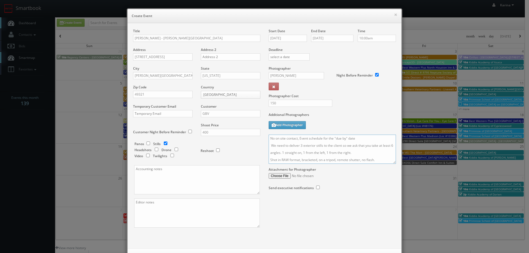
drag, startPoint x: 378, startPoint y: 159, endPoint x: 258, endPoint y: 135, distance: 122.3
click at [258, 135] on div "Title Behler - Young - Comstock Park Branch Address 320 Dodge St. NE, Suite D A…" at bounding box center [264, 133] width 271 height 209
type textarea "No on site contact, Event schedule for the "due by" date We need to deliver 3 e…"
click at [351, 113] on label "Additional Photographers" at bounding box center [332, 115] width 127 height 7
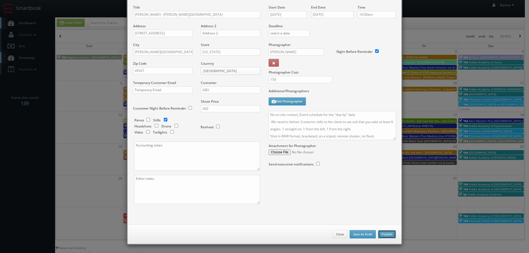
click at [380, 235] on button "Publish" at bounding box center [387, 234] width 18 height 8
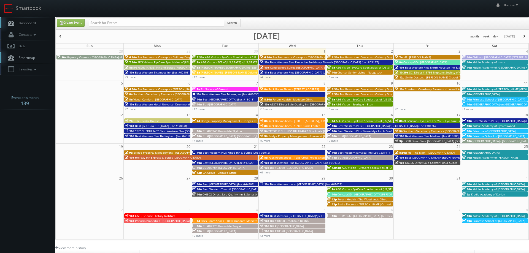
checkbox input "false"
click at [77, 26] on link "Create Event" at bounding box center [71, 23] width 28 height 8
type input "10/01/2025"
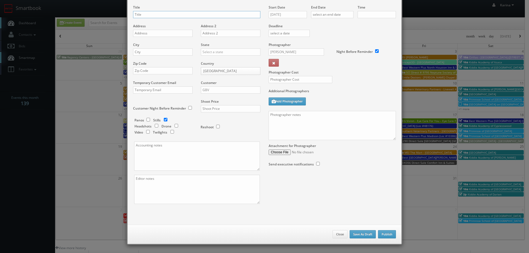
checkbox input "true"
type input "10:00am"
checkbox input "true"
paste textarea "No on site contact, Event schedule for the "due by" date We need to deliver 3 e…"
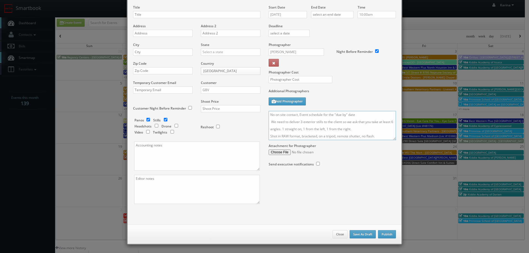
scroll to position [0, 0]
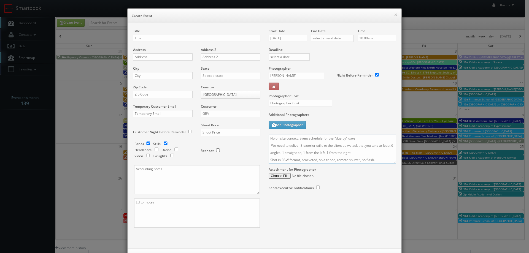
type textarea "No on site contact, Event schedule for the "due by" date We need to deliver 3 e…"
click at [143, 37] on input "text" at bounding box center [196, 38] width 127 height 7
paste input "Behler- Young"
paste input "Kalamazoo Branch"
type input "[PERSON_NAME] - Kalamazoo Branch"
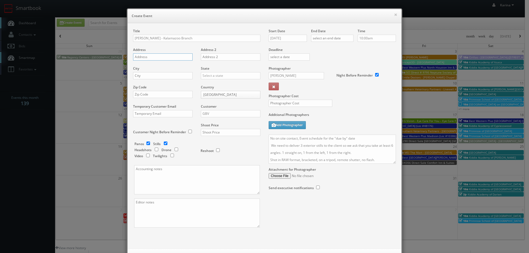
click at [145, 55] on input "text" at bounding box center [162, 56] width 59 height 7
paste input "3607 Midlink Drive"
type input "3607 Midlink Drive"
drag, startPoint x: 144, startPoint y: 79, endPoint x: 151, endPoint y: 74, distance: 8.3
click at [144, 79] on input "text" at bounding box center [162, 75] width 59 height 7
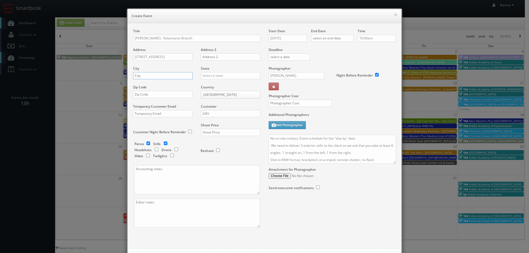
paste input "Kalamazoo"
type input "Kalamazoo"
click at [213, 74] on input "text" at bounding box center [230, 75] width 59 height 7
click at [211, 87] on div "[US_STATE]" at bounding box center [230, 84] width 59 height 9
type input "[US_STATE]"
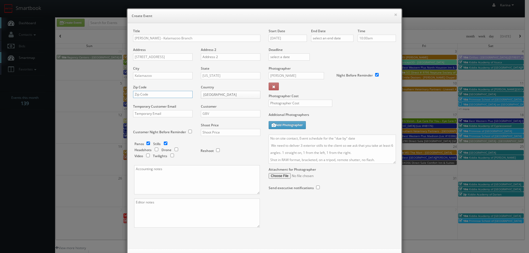
click at [143, 97] on input "text" at bounding box center [162, 94] width 59 height 7
paste input "49048"
type input "49048"
click at [217, 114] on input "GBV" at bounding box center [230, 113] width 59 height 7
click at [214, 164] on div "GBV" at bounding box center [230, 163] width 59 height 9
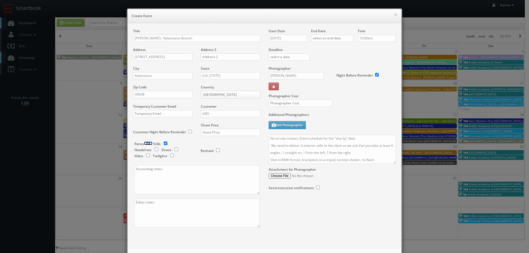
click at [144, 145] on input "checkbox" at bounding box center [148, 144] width 8 height 4
checkbox input "false"
click at [224, 132] on input "text" at bounding box center [230, 132] width 59 height 7
type input "400"
click at [280, 105] on input "text" at bounding box center [301, 103] width 64 height 7
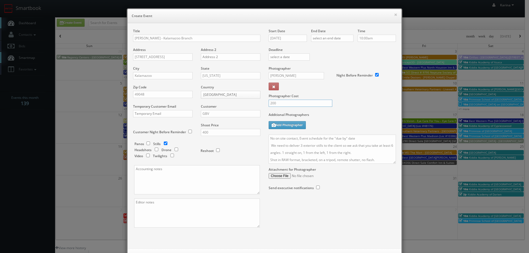
type input "200"
click at [293, 39] on input "10/01/2025" at bounding box center [288, 38] width 38 height 7
click at [305, 72] on td "9" at bounding box center [304, 72] width 7 height 8
type input "10/09/2025"
click at [326, 35] on input "text" at bounding box center [332, 38] width 42 height 7
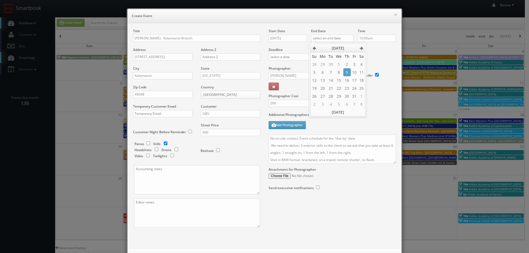
click at [347, 73] on td "9" at bounding box center [346, 72] width 7 height 8
type input "10/09/2025"
click at [370, 38] on input "10:00am" at bounding box center [376, 38] width 38 height 7
type input "10:30am"
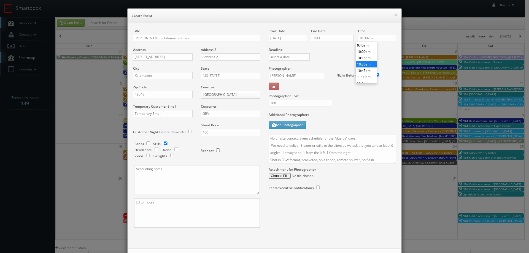
click at [365, 64] on li "10:30am" at bounding box center [366, 64] width 21 height 6
click at [293, 76] on input "David Sparks" at bounding box center [296, 75] width 55 height 7
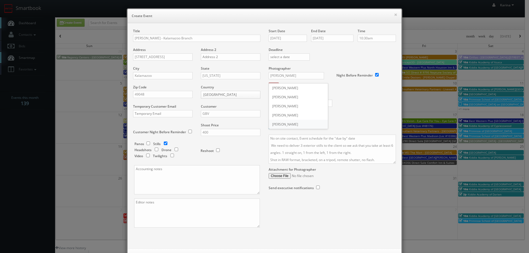
click at [288, 123] on div "David Sparks" at bounding box center [298, 124] width 59 height 9
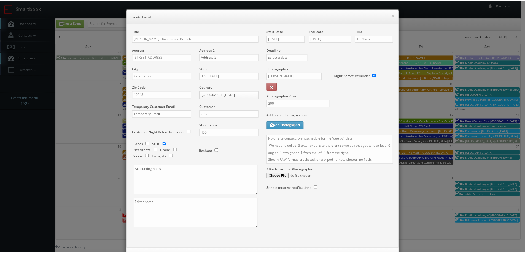
scroll to position [24, 0]
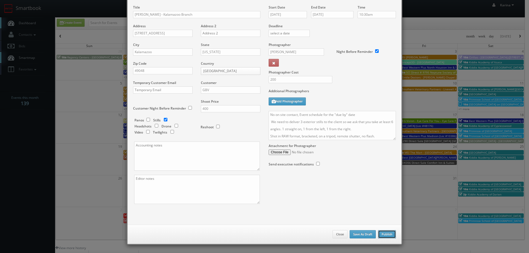
click at [386, 234] on button "Publish" at bounding box center [387, 234] width 18 height 8
click at [387, 236] on button "Publish" at bounding box center [387, 234] width 18 height 8
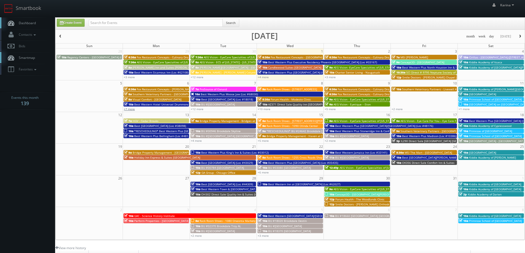
click at [131, 109] on link "+7 more" at bounding box center [129, 109] width 11 height 4
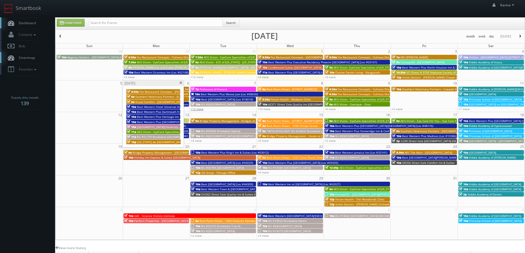
click at [201, 107] on link "+12 more" at bounding box center [197, 109] width 13 height 4
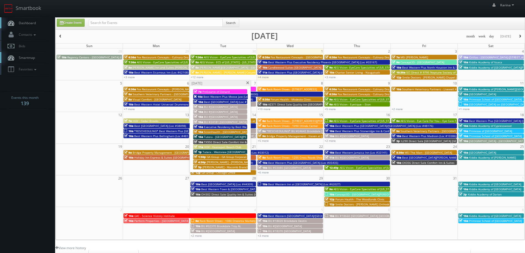
click at [214, 167] on span "[PERSON_NAME] - Macomb Branch" at bounding box center [225, 167] width 46 height 4
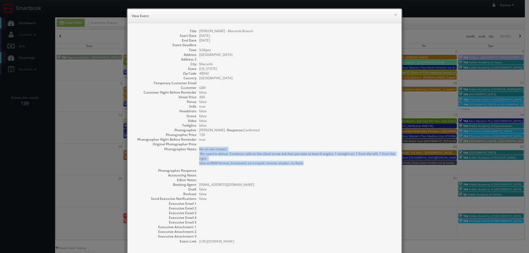
drag, startPoint x: 304, startPoint y: 163, endPoint x: 196, endPoint y: 150, distance: 108.3
click at [196, 150] on dl "Title [PERSON_NAME] - Macomb Branch Start Date [DATE] End Date [DATE] Event Dea…" at bounding box center [264, 136] width 263 height 215
copy pre "No on site contact We need to deliver 3 exterior stills to the client so we ask…"
click at [394, 13] on button "×" at bounding box center [395, 15] width 3 height 4
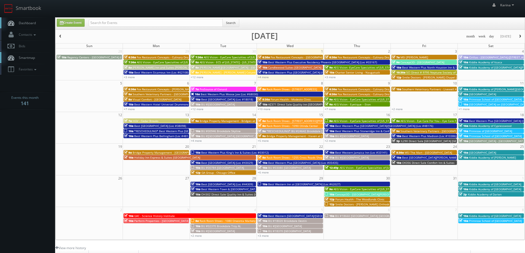
click at [23, 21] on span "Dashboard" at bounding box center [26, 23] width 20 height 5
